Goal: Find contact information: Find contact information

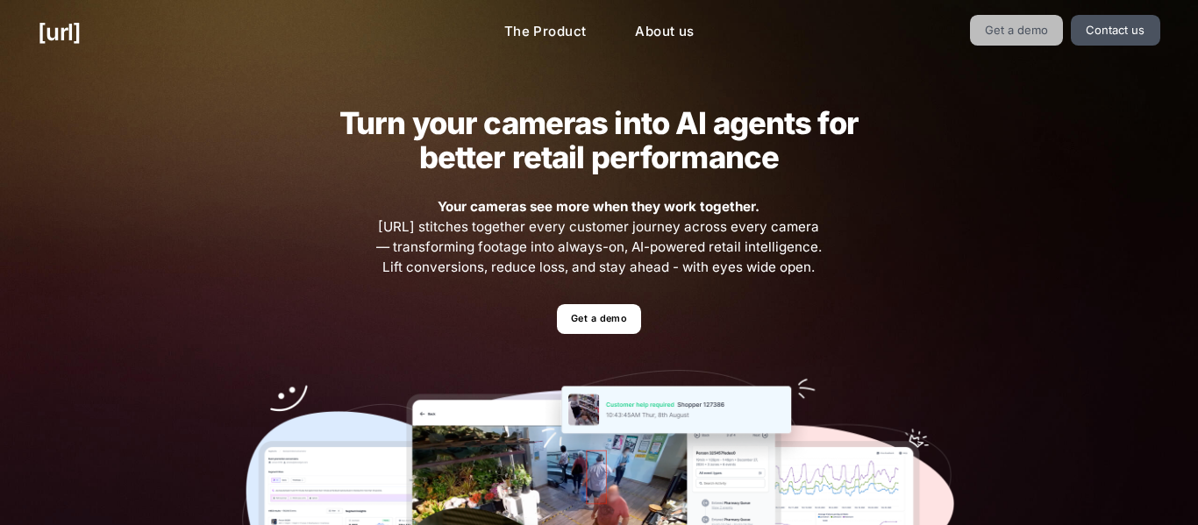
click at [988, 43] on link "Get a demo" at bounding box center [1017, 30] width 94 height 31
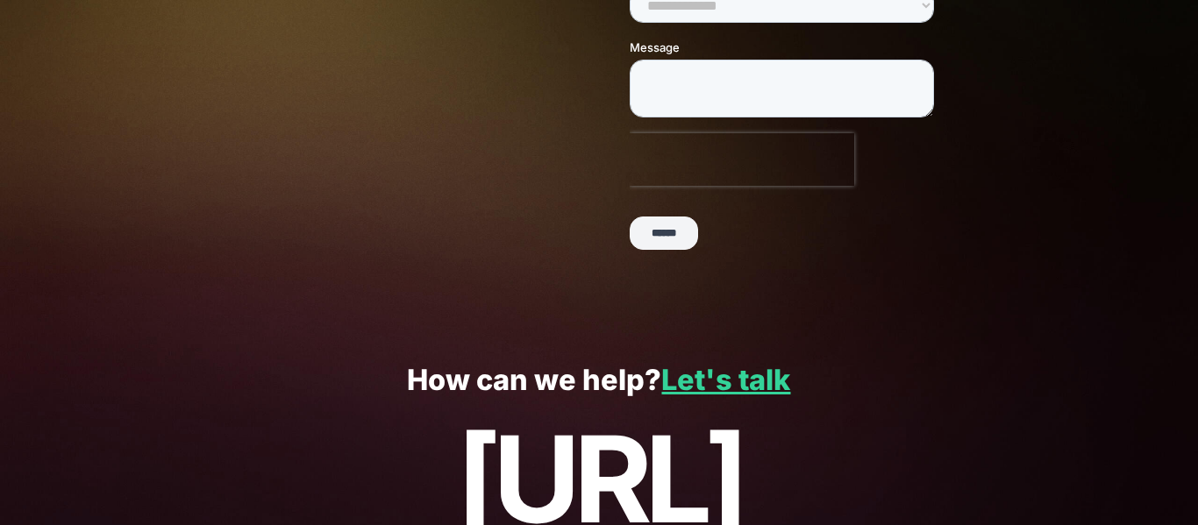
scroll to position [440, 0]
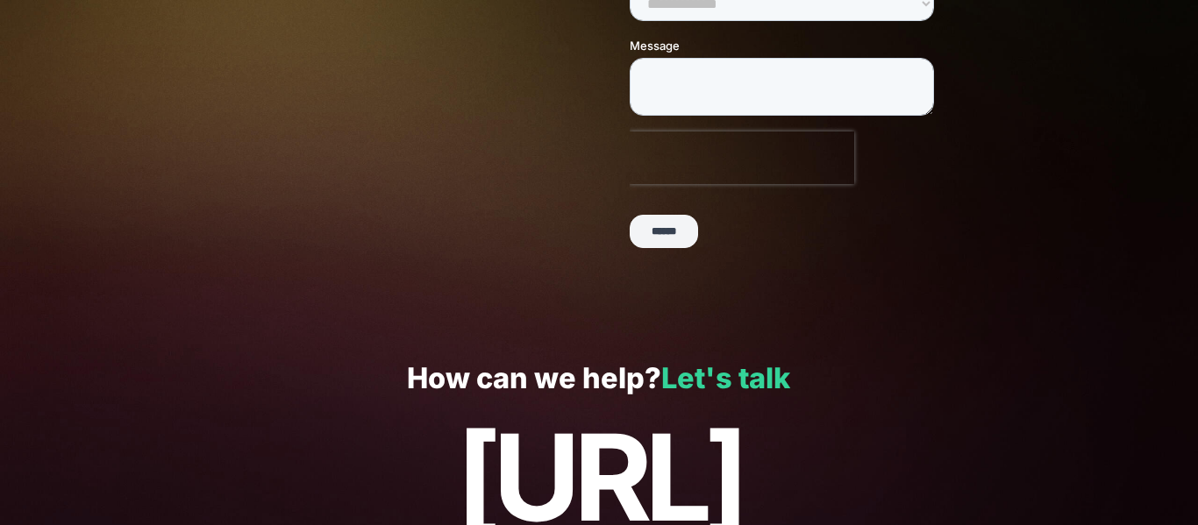
click at [697, 388] on link "Let's talk" at bounding box center [725, 378] width 129 height 34
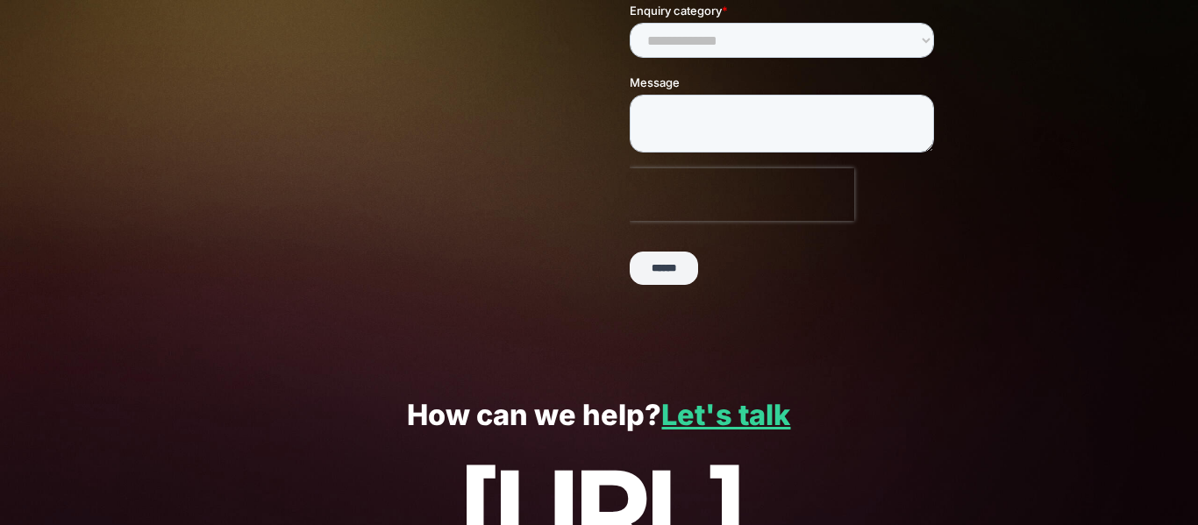
scroll to position [451, 0]
